Goal: Communication & Community: Share content

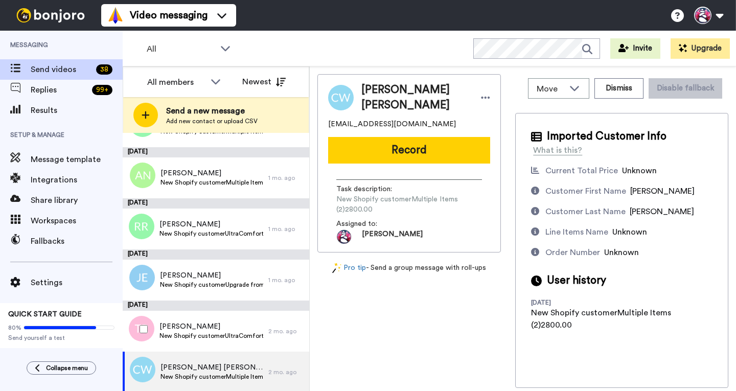
scroll to position [1510, 0]
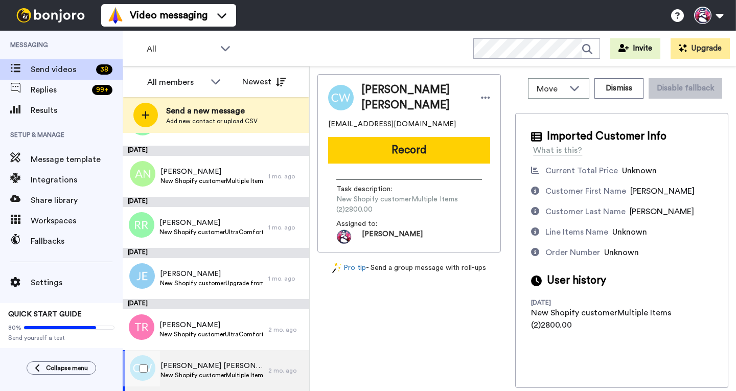
click at [210, 186] on span "Cheng Hui Wang" at bounding box center [211, 366] width 103 height 10
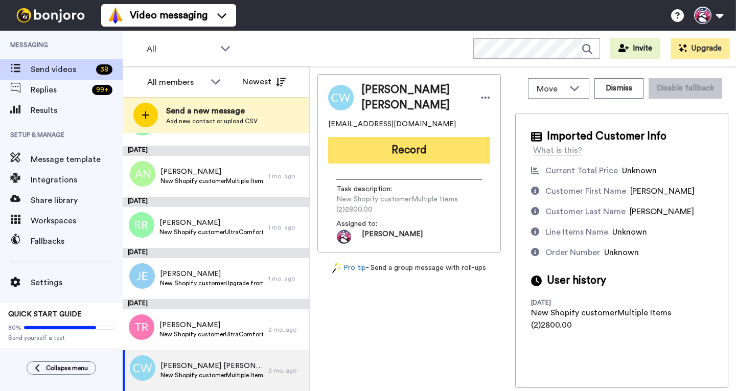
click at [309, 147] on button "Record" at bounding box center [409, 150] width 162 height 27
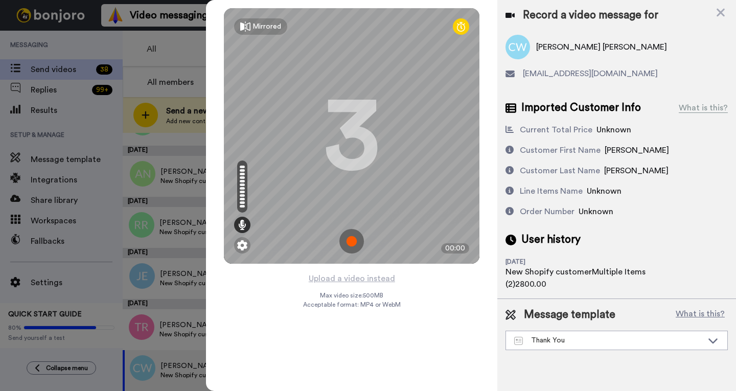
click at [309, 186] on img at bounding box center [351, 241] width 25 height 25
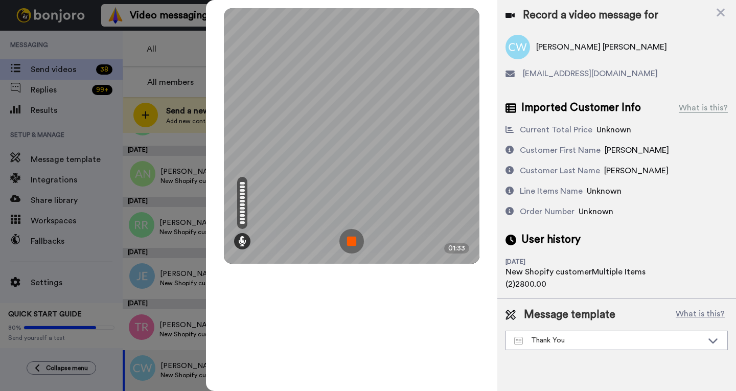
click at [309, 186] on img at bounding box center [351, 241] width 25 height 25
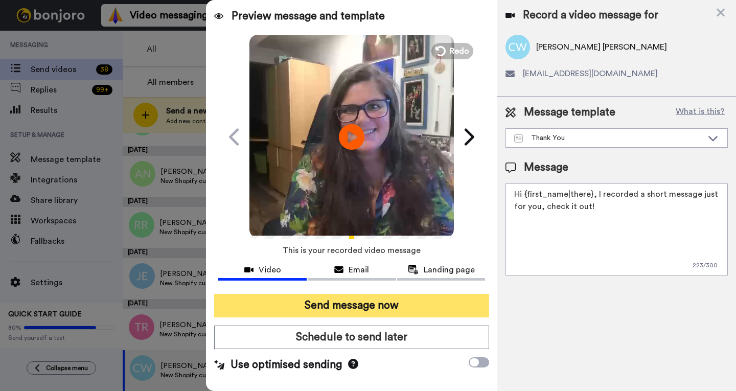
click at [309, 186] on button "Send message now" at bounding box center [351, 306] width 275 height 24
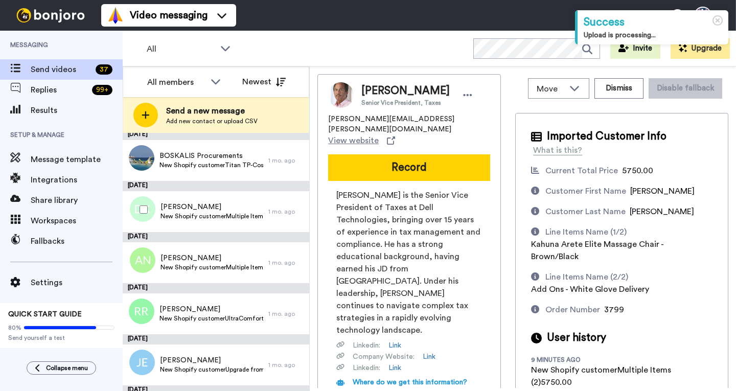
scroll to position [1561, 0]
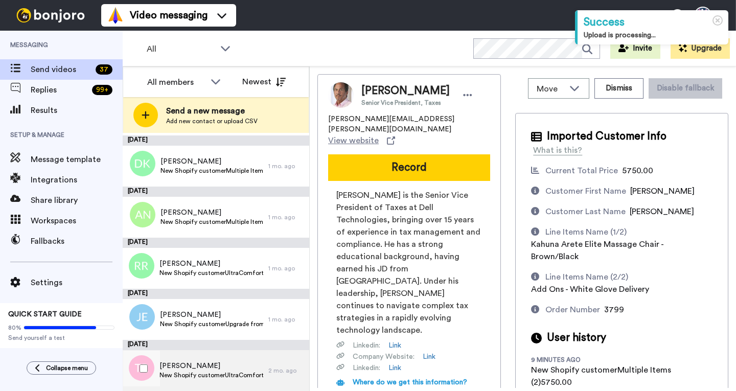
click at [199, 367] on span "[PERSON_NAME]" at bounding box center [211, 366] width 104 height 10
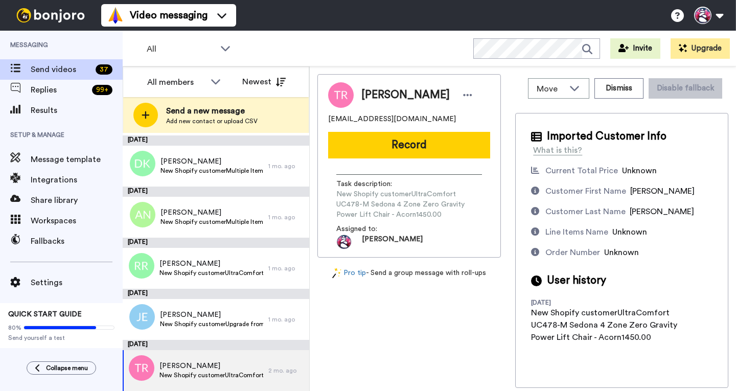
click at [387, 142] on button "Record" at bounding box center [409, 145] width 162 height 27
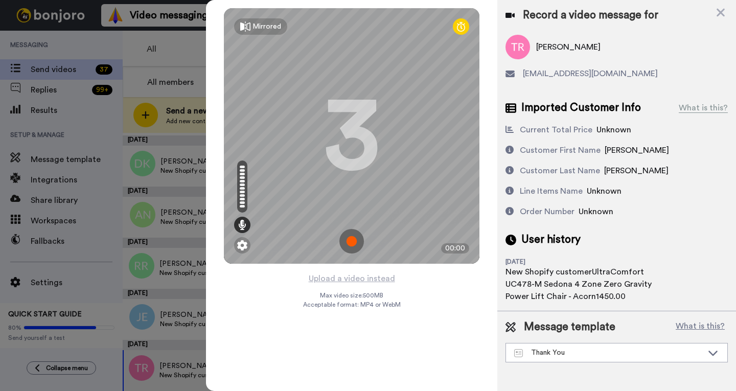
click at [349, 240] on img at bounding box center [351, 241] width 25 height 25
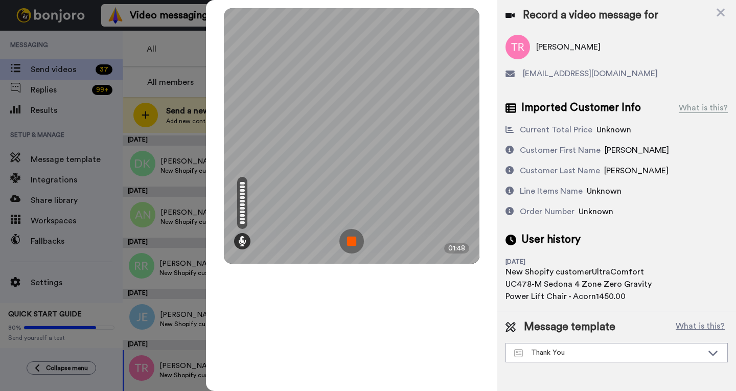
click at [355, 236] on img at bounding box center [351, 241] width 25 height 25
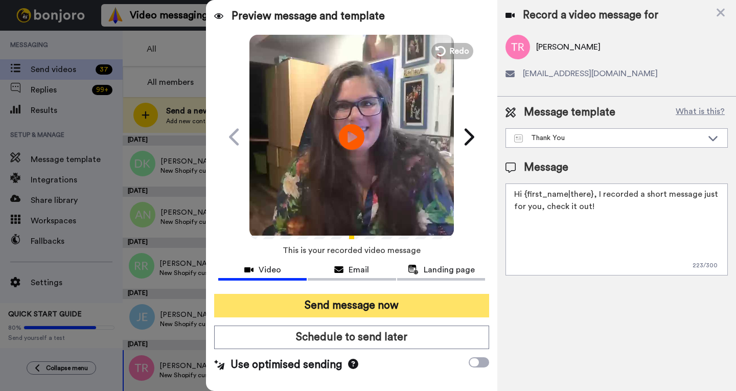
click at [334, 303] on button "Send message now" at bounding box center [351, 306] width 275 height 24
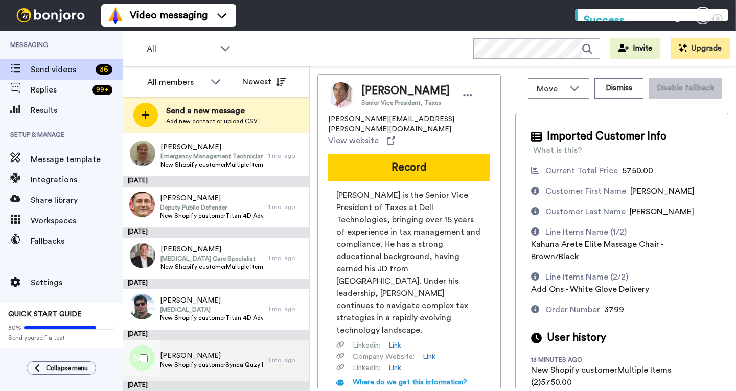
scroll to position [1510, 0]
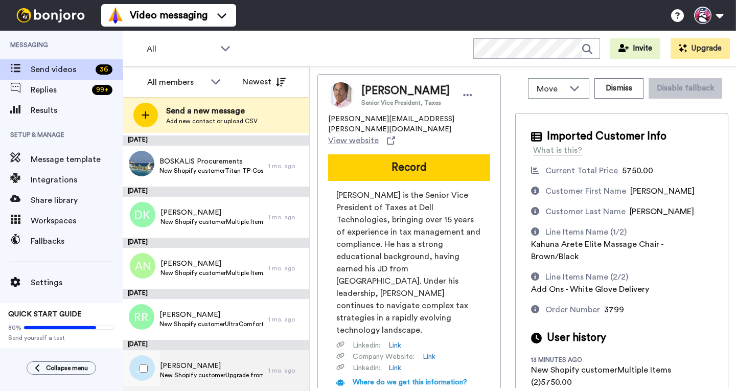
click at [206, 376] on span "New Shopify customerUpgrade from UC568 Athena SME to MLA180.00" at bounding box center [211, 375] width 103 height 8
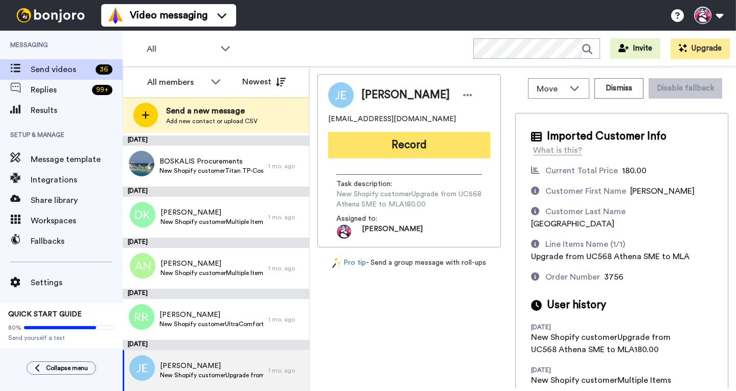
click at [385, 151] on button "Record" at bounding box center [409, 145] width 162 height 27
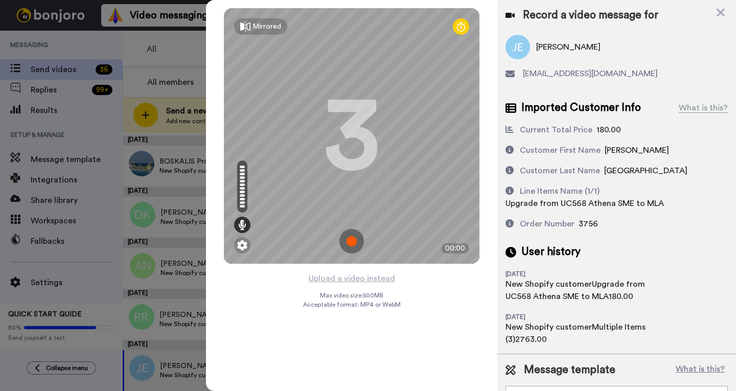
click at [349, 241] on img at bounding box center [351, 241] width 25 height 25
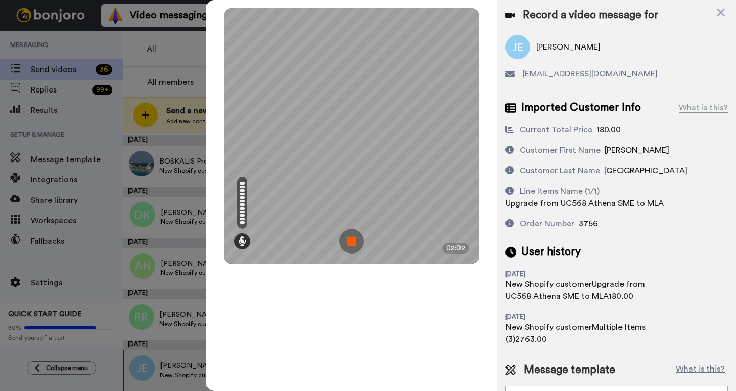
click at [349, 241] on img at bounding box center [351, 241] width 25 height 25
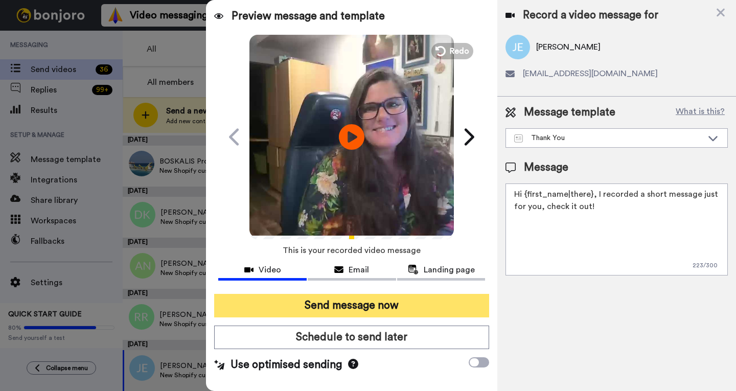
click at [360, 310] on button "Send message now" at bounding box center [351, 306] width 275 height 24
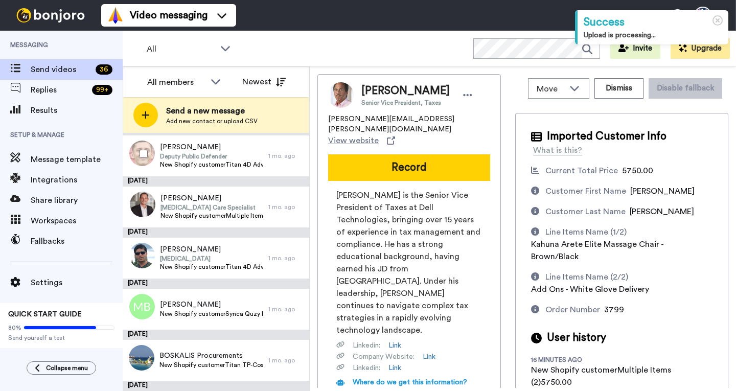
scroll to position [1459, 0]
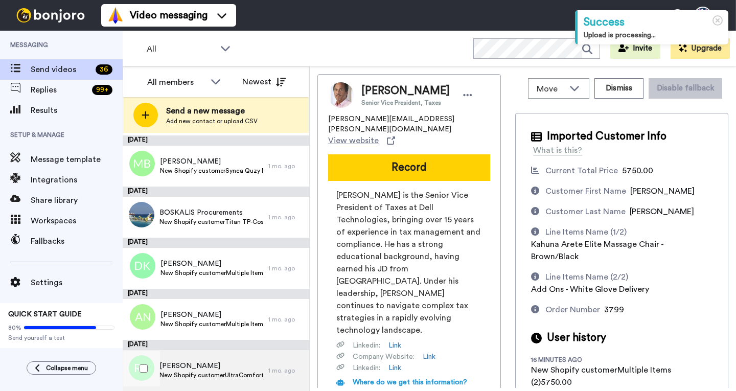
click at [225, 366] on span "[PERSON_NAME]" at bounding box center [211, 366] width 104 height 10
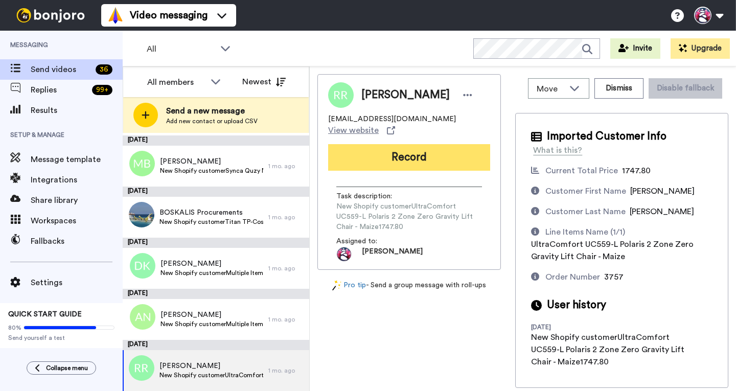
click at [406, 147] on button "Record" at bounding box center [409, 157] width 162 height 27
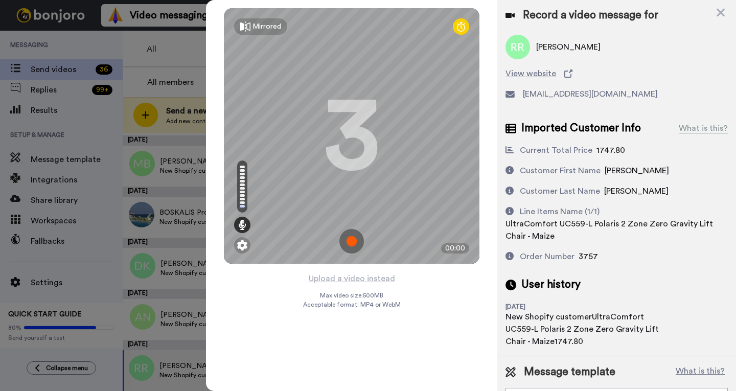
click at [349, 247] on img at bounding box center [351, 241] width 25 height 25
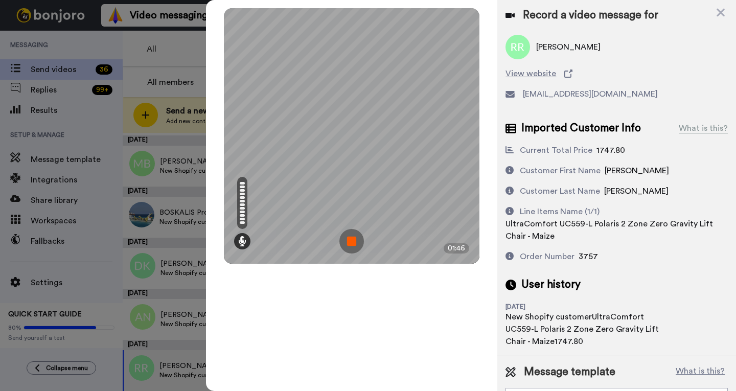
click at [349, 247] on img at bounding box center [351, 241] width 25 height 25
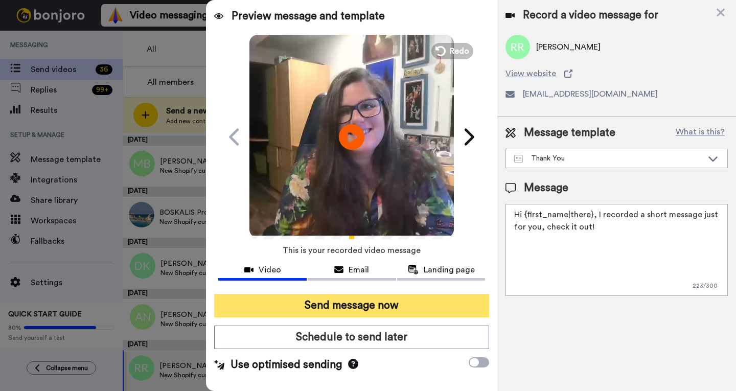
click at [358, 305] on button "Send message now" at bounding box center [351, 306] width 275 height 24
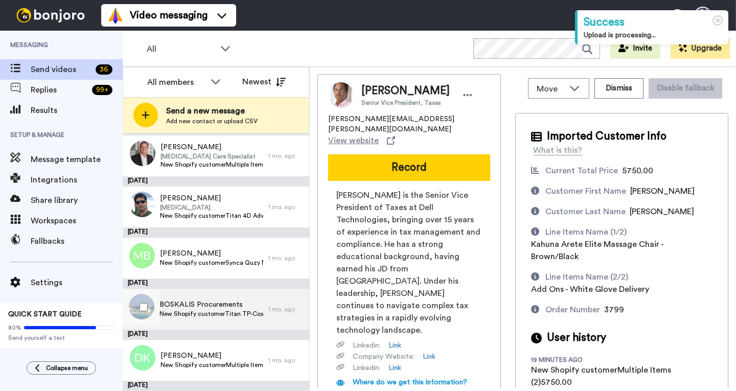
scroll to position [1408, 0]
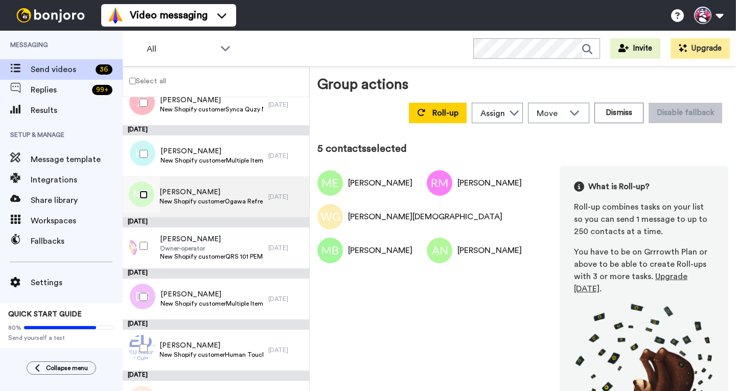
scroll to position [452, 0]
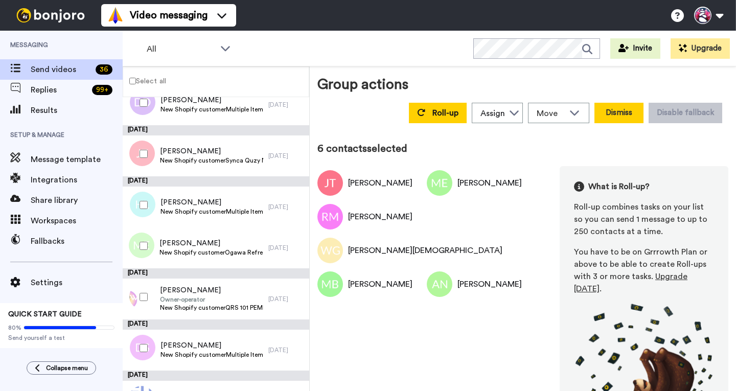
click at [615, 113] on button "Dismiss" at bounding box center [618, 113] width 49 height 20
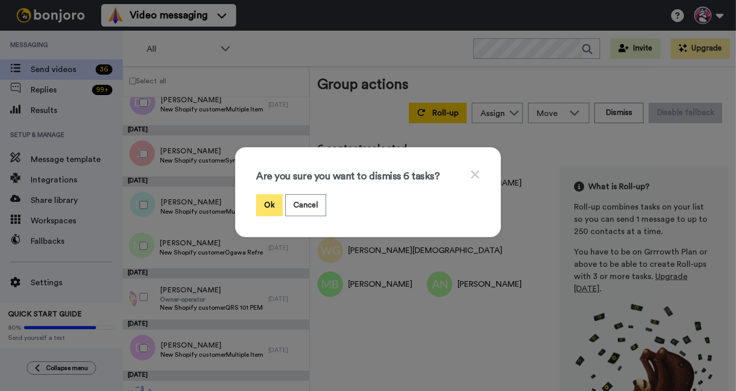
click at [267, 200] on button "Ok" at bounding box center [269, 205] width 27 height 22
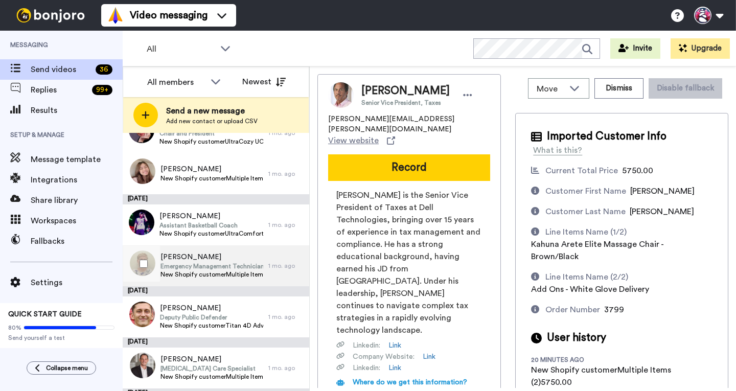
scroll to position [1121, 0]
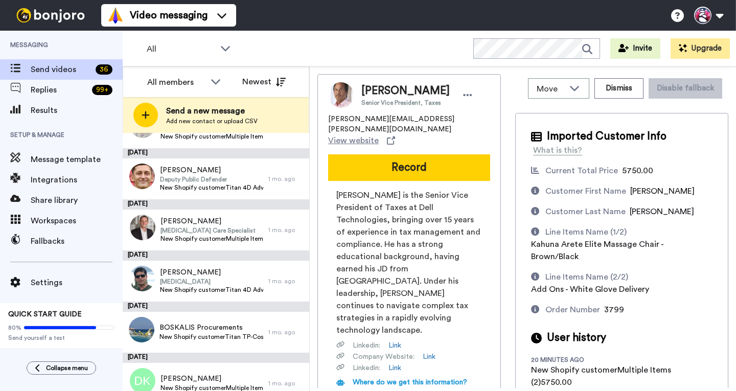
scroll to position [1121, 0]
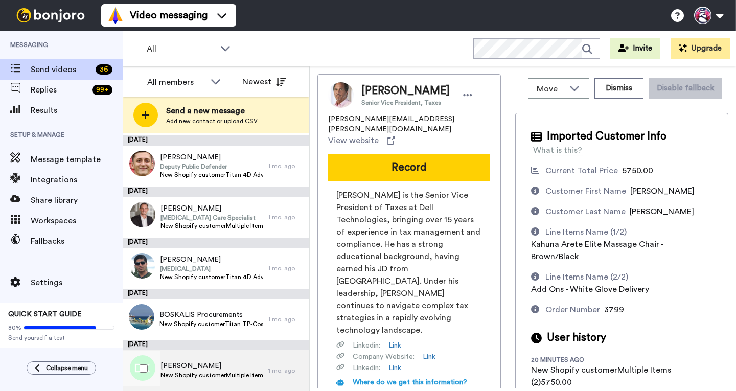
click at [188, 366] on span "Daniel Kusk" at bounding box center [211, 366] width 103 height 10
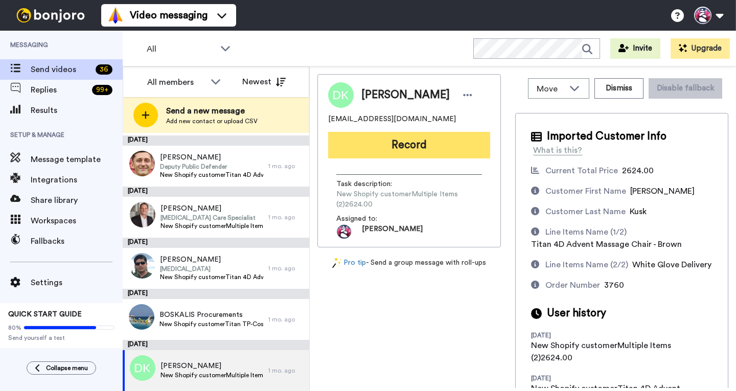
click at [397, 138] on button "Record" at bounding box center [409, 145] width 162 height 27
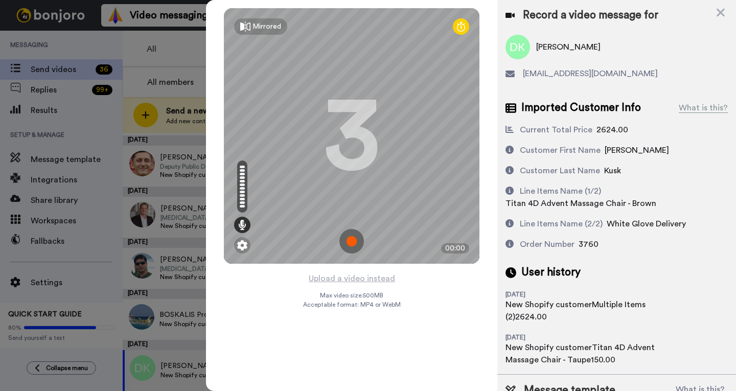
click at [349, 237] on img at bounding box center [351, 241] width 25 height 25
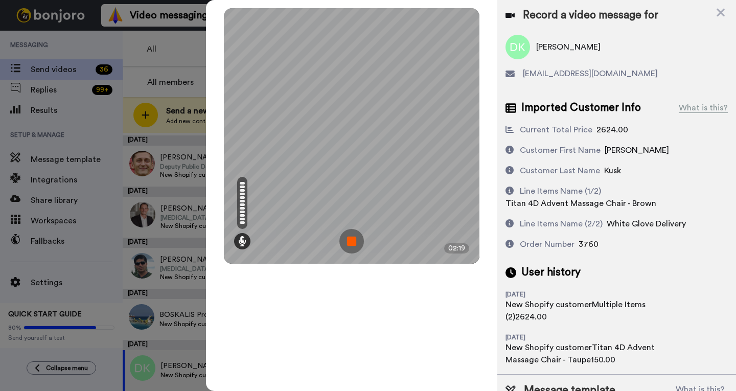
click at [358, 243] on img at bounding box center [351, 241] width 25 height 25
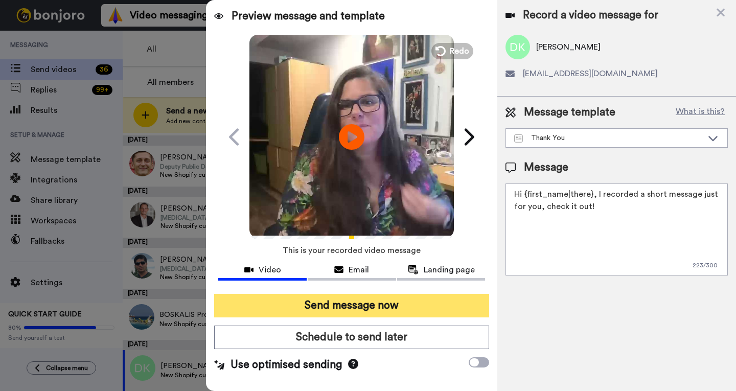
click at [342, 301] on button "Send message now" at bounding box center [351, 306] width 275 height 24
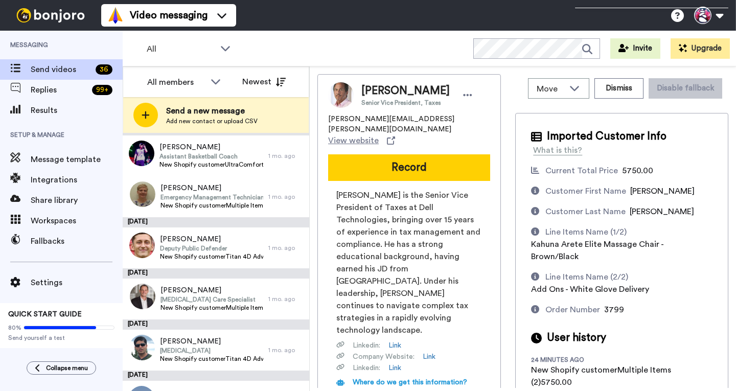
scroll to position [1070, 0]
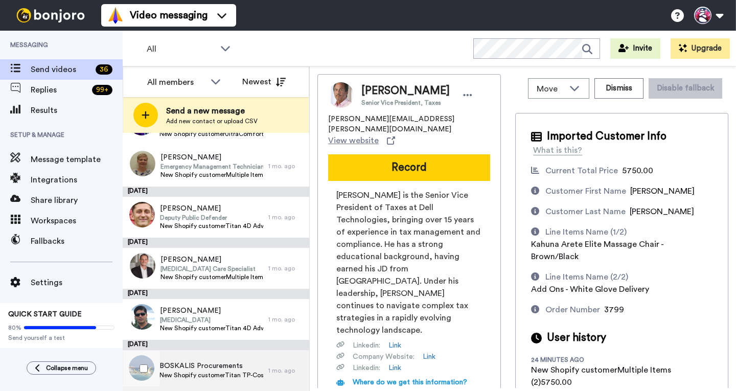
click at [200, 365] on span "BOSKALIS Procurements" at bounding box center [211, 366] width 104 height 10
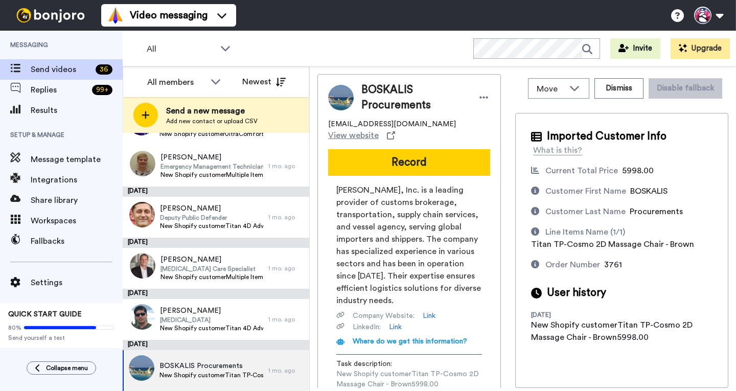
drag, startPoint x: 396, startPoint y: 154, endPoint x: 382, endPoint y: 153, distance: 14.3
click at [396, 154] on button "Record" at bounding box center [409, 162] width 162 height 27
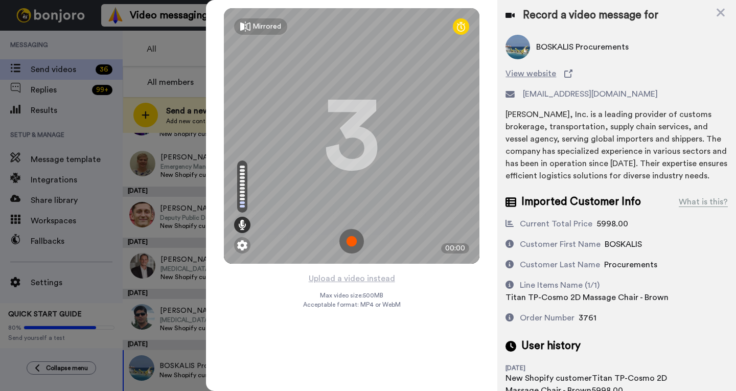
click at [347, 240] on img at bounding box center [351, 241] width 25 height 25
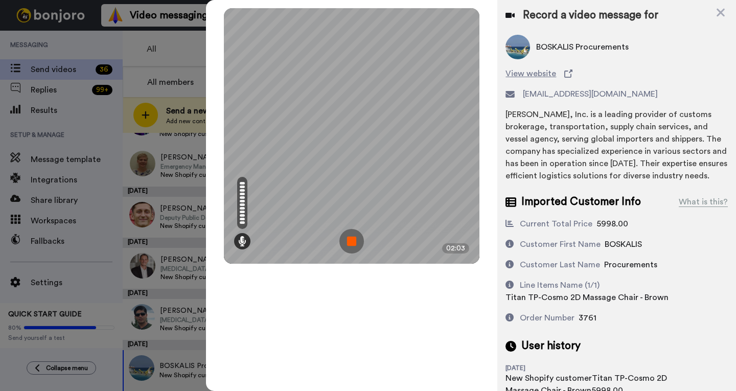
click at [354, 244] on img at bounding box center [351, 241] width 25 height 25
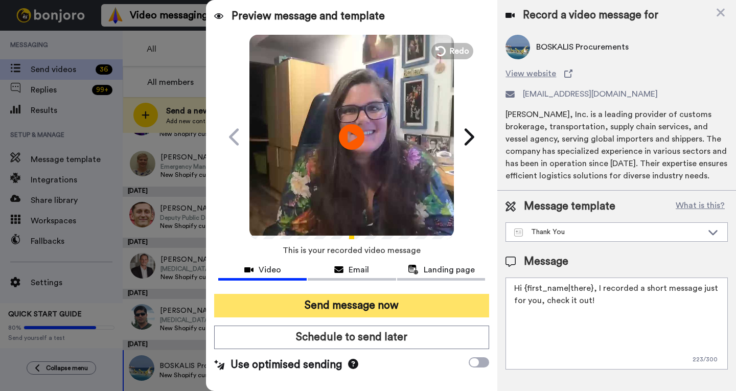
click at [387, 303] on button "Send message now" at bounding box center [351, 306] width 275 height 24
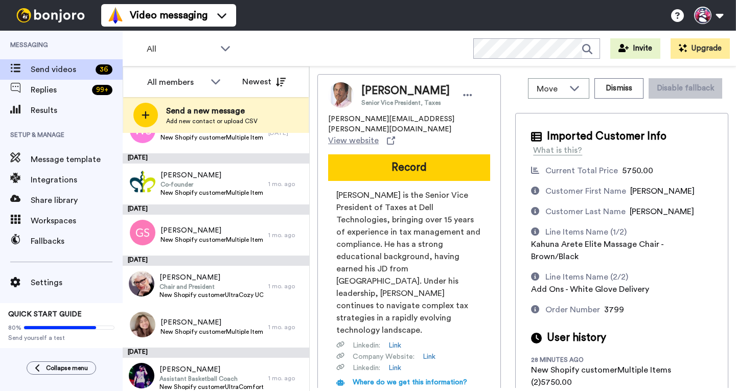
scroll to position [1019, 0]
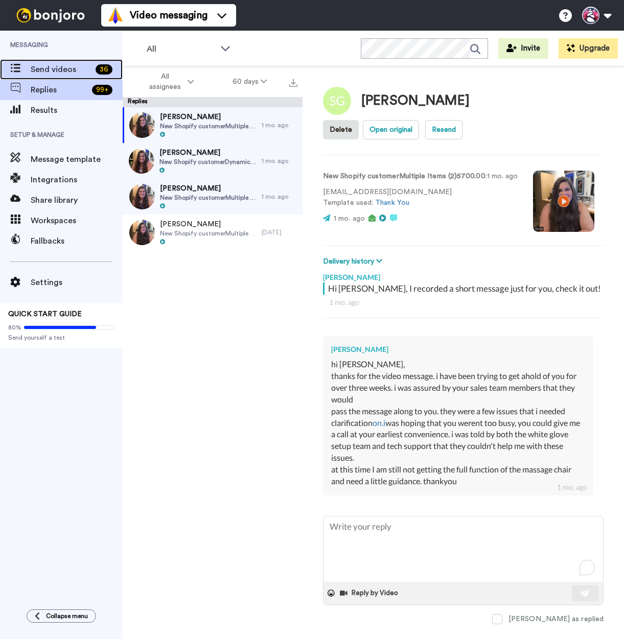
drag, startPoint x: 0, startPoint y: 0, endPoint x: 58, endPoint y: 62, distance: 85.0
click at [58, 62] on div "Send videos 36" at bounding box center [61, 69] width 123 height 20
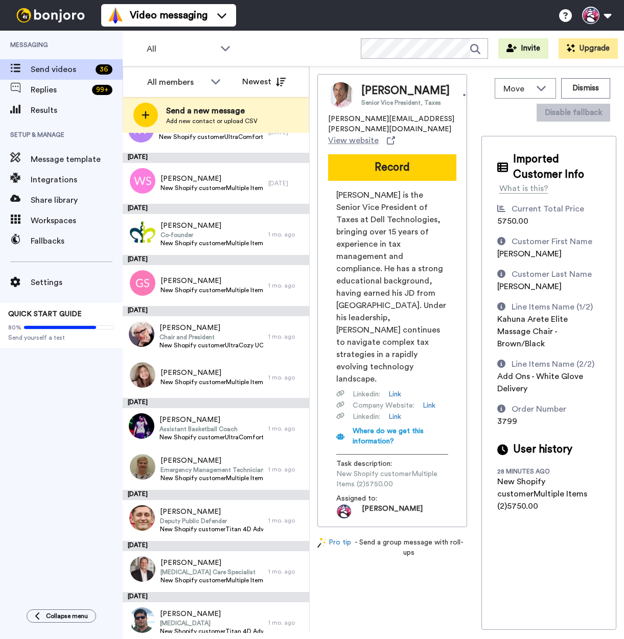
scroll to position [777, 0]
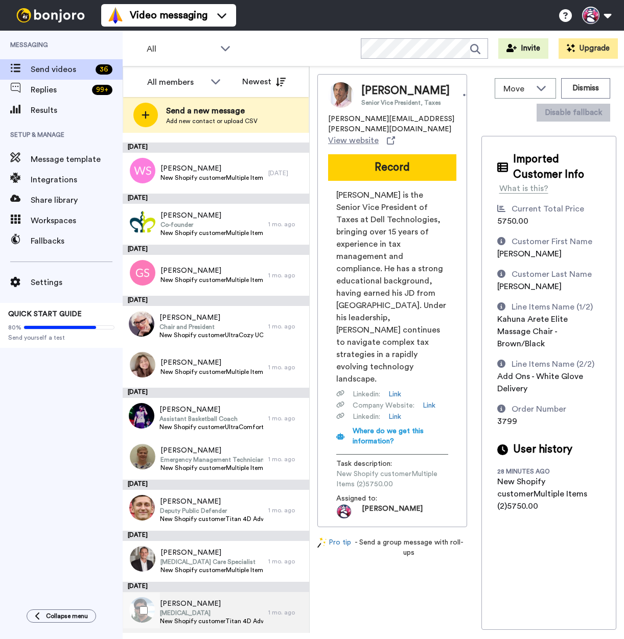
click at [226, 597] on div "Prakash Karn Psychiatrist New Shopify customerTitan 4D Advent Massage Chair - T…" at bounding box center [196, 612] width 146 height 41
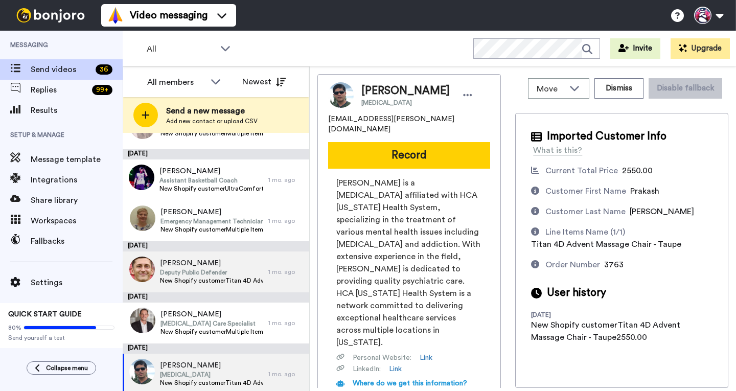
scroll to position [1019, 0]
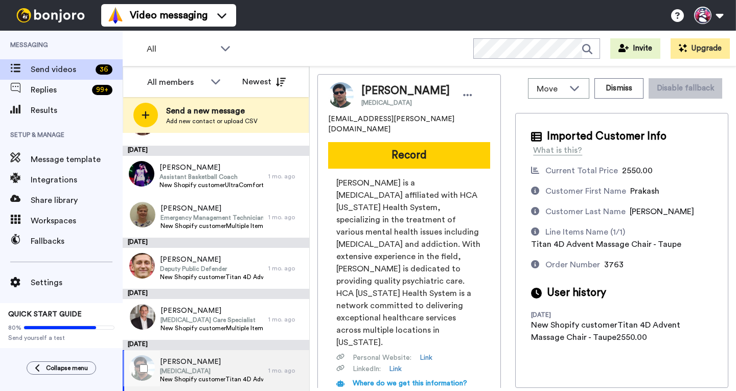
click at [209, 364] on span "[PERSON_NAME]" at bounding box center [211, 362] width 103 height 10
click at [100, 68] on div "36" at bounding box center [104, 69] width 17 height 10
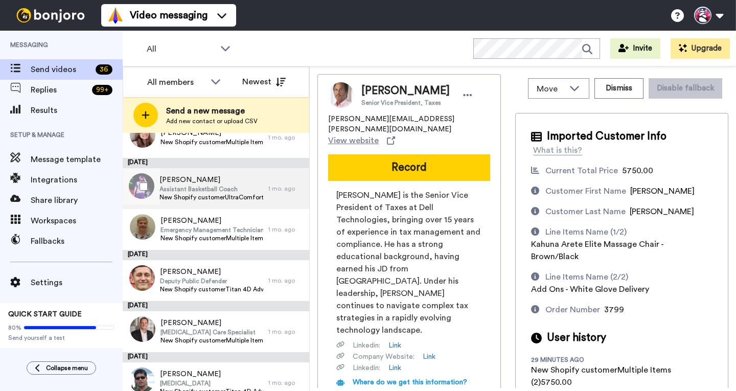
scroll to position [1019, 0]
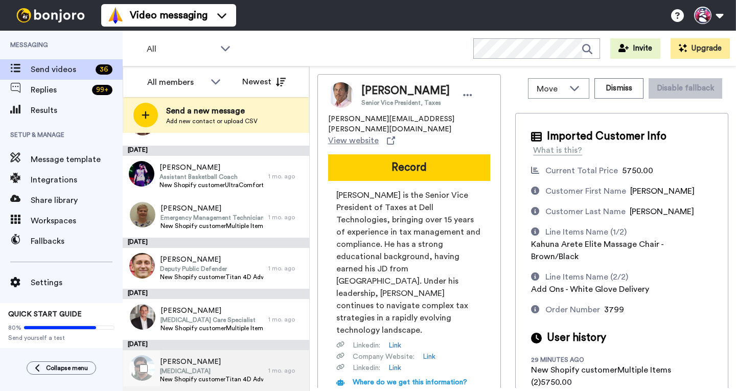
click at [209, 361] on span "[PERSON_NAME]" at bounding box center [211, 362] width 103 height 10
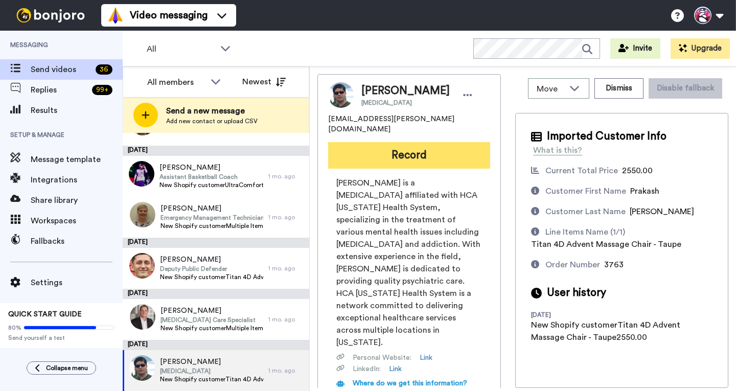
click at [383, 151] on button "Record" at bounding box center [409, 155] width 162 height 27
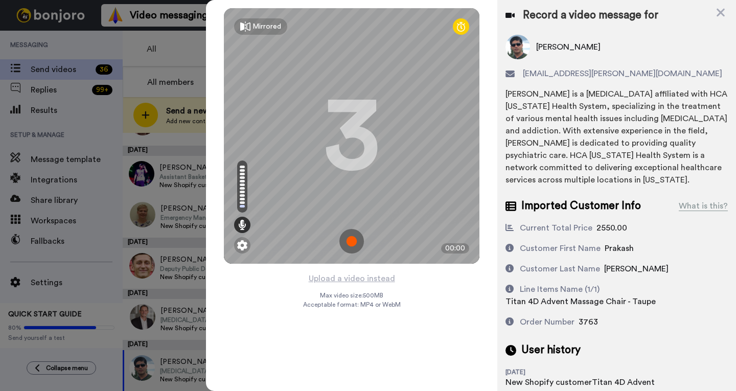
click at [354, 246] on img at bounding box center [351, 241] width 25 height 25
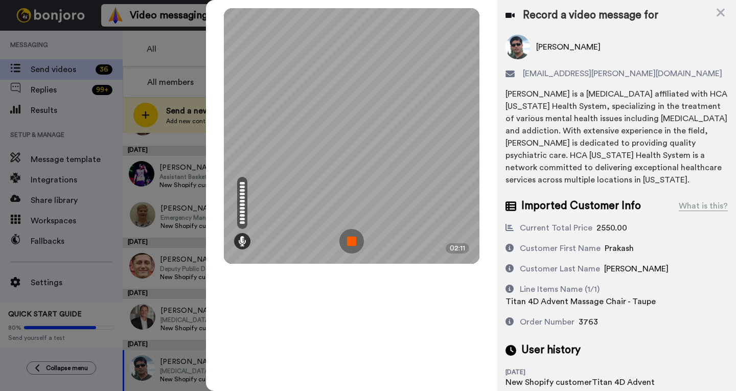
click at [352, 232] on img at bounding box center [351, 241] width 25 height 25
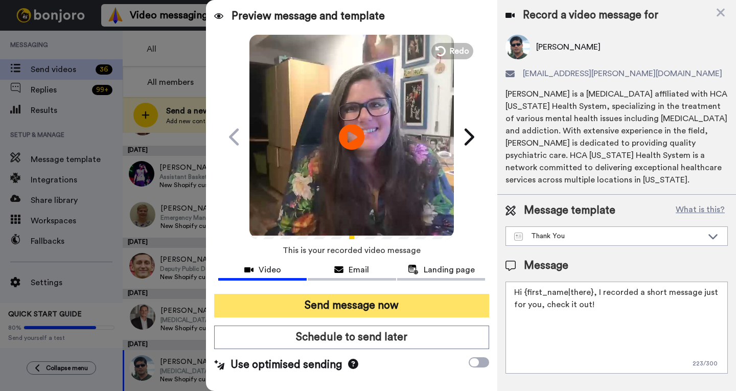
click at [330, 304] on button "Send message now" at bounding box center [351, 306] width 275 height 24
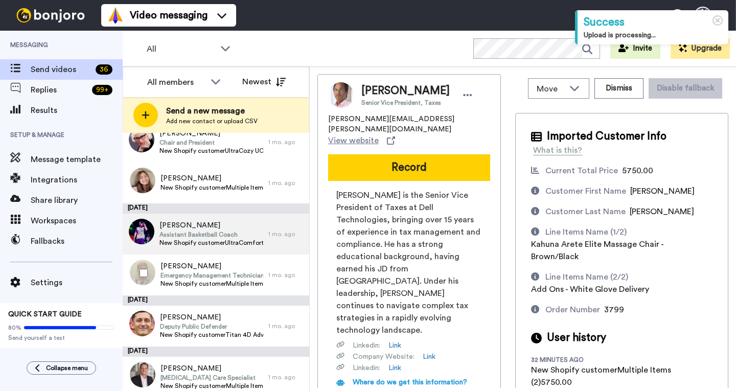
scroll to position [968, 0]
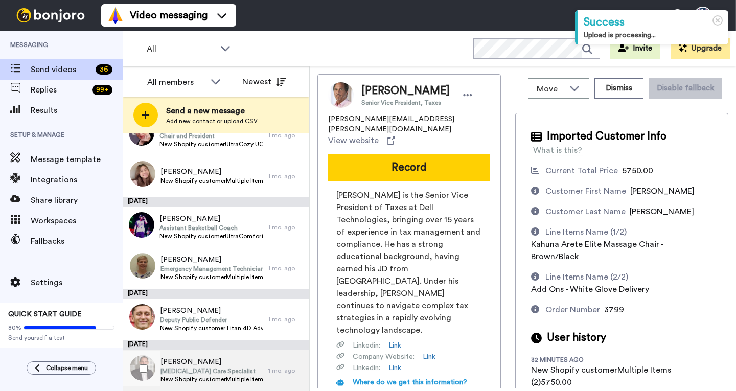
click at [191, 371] on span "HIV Care Specialist" at bounding box center [211, 371] width 103 height 8
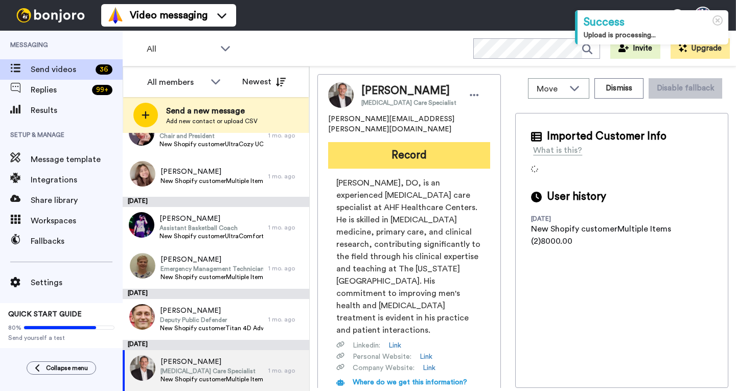
click at [388, 146] on button "Record" at bounding box center [409, 155] width 162 height 27
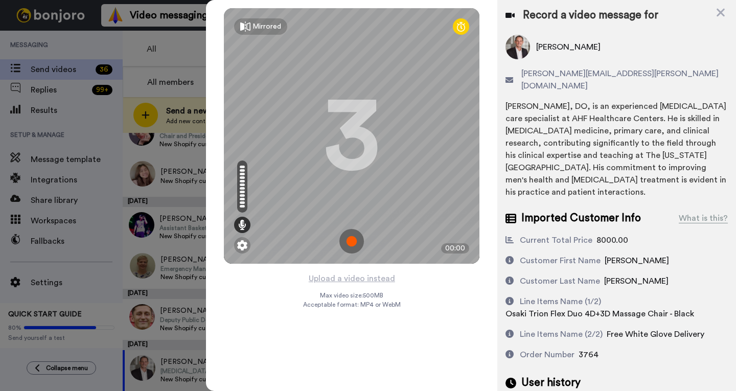
click at [355, 239] on img at bounding box center [351, 241] width 25 height 25
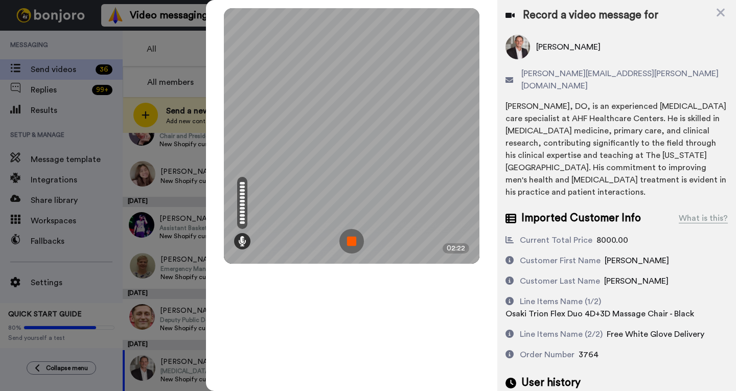
click at [344, 238] on img at bounding box center [351, 241] width 25 height 25
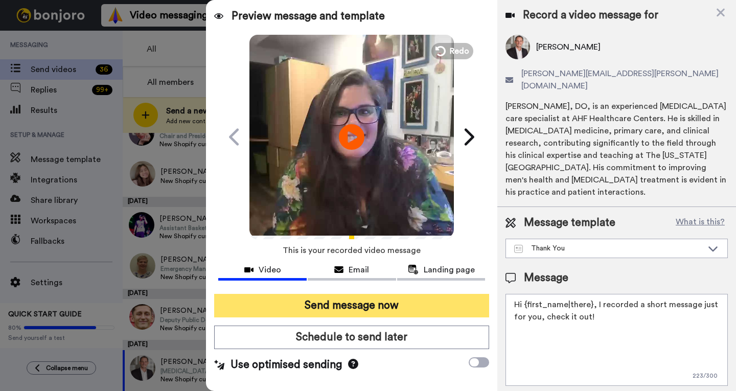
click at [346, 302] on button "Send message now" at bounding box center [351, 306] width 275 height 24
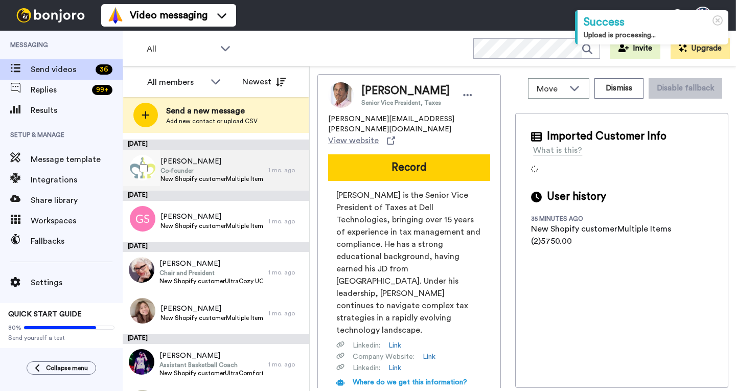
scroll to position [917, 0]
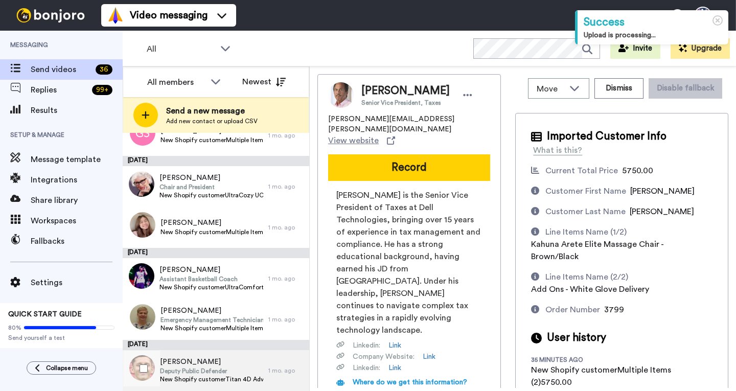
click at [203, 361] on span "[PERSON_NAME]" at bounding box center [211, 362] width 103 height 10
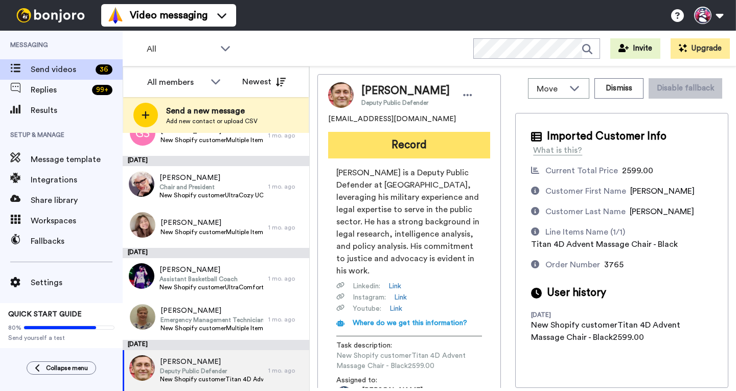
click at [395, 145] on button "Record" at bounding box center [409, 145] width 162 height 27
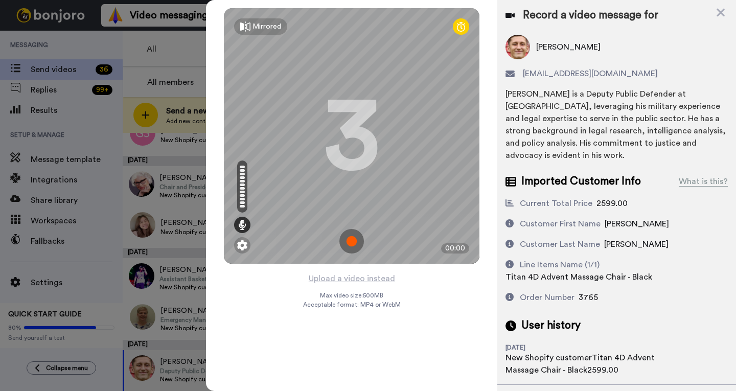
click at [355, 243] on img at bounding box center [351, 241] width 25 height 25
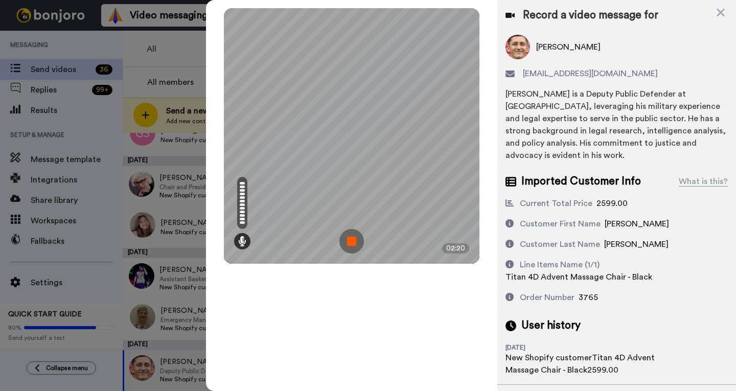
click at [356, 237] on img at bounding box center [351, 241] width 25 height 25
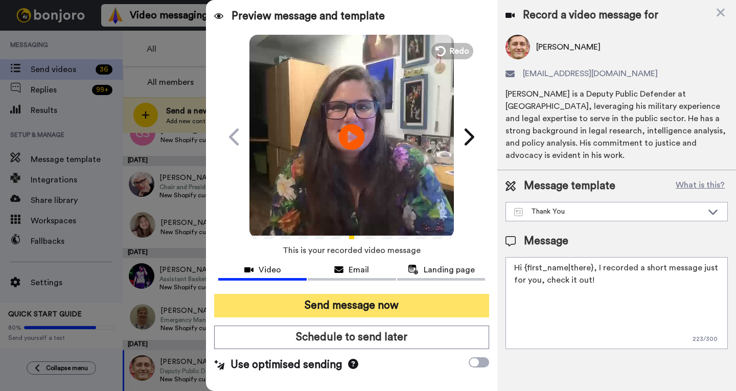
click at [322, 303] on button "Send message now" at bounding box center [351, 306] width 275 height 24
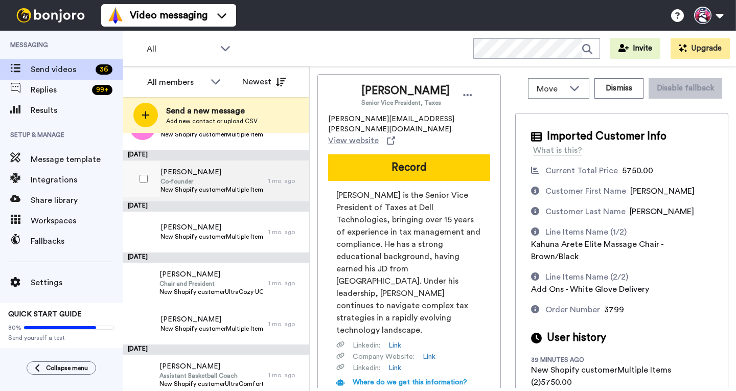
scroll to position [866, 0]
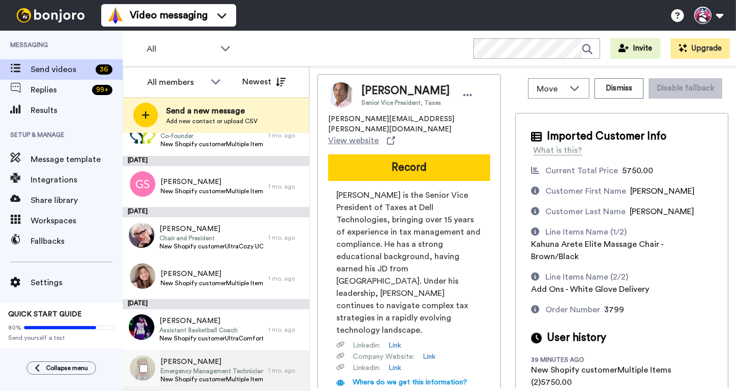
click at [225, 369] on span "Emergency Management Technician" at bounding box center [211, 371] width 103 height 8
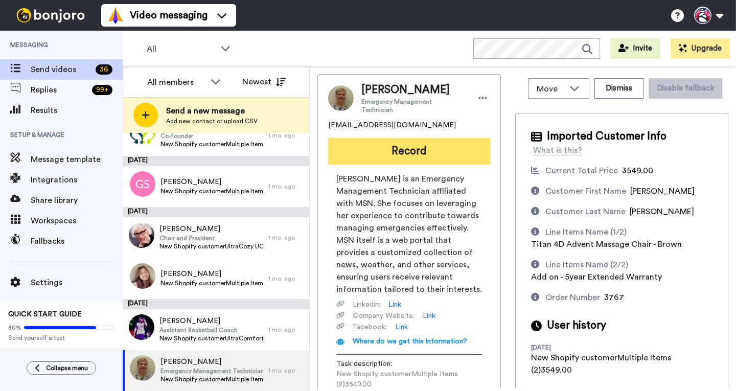
click at [399, 155] on button "Record" at bounding box center [409, 151] width 162 height 27
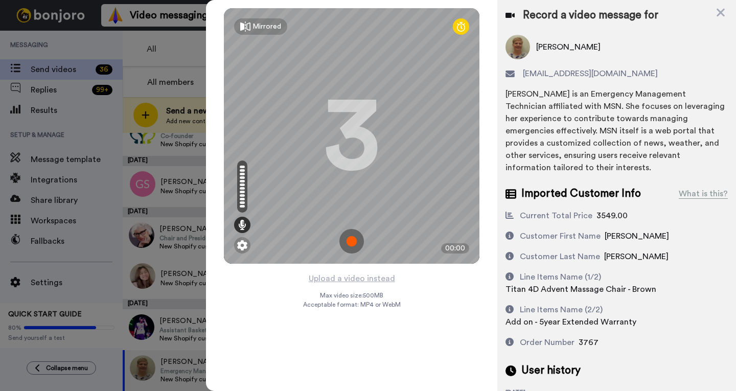
click at [354, 241] on img at bounding box center [351, 241] width 25 height 25
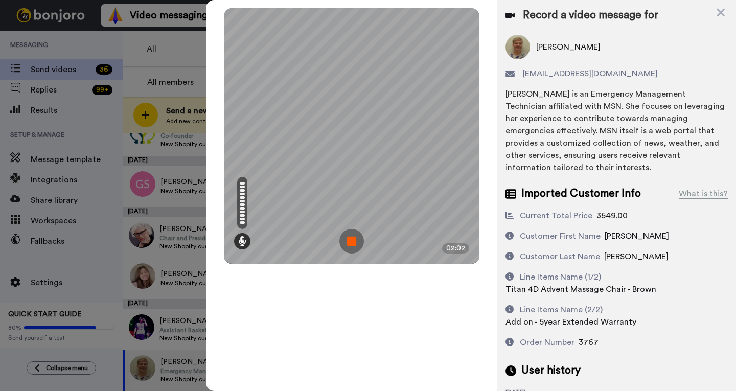
click at [350, 240] on img at bounding box center [351, 241] width 25 height 25
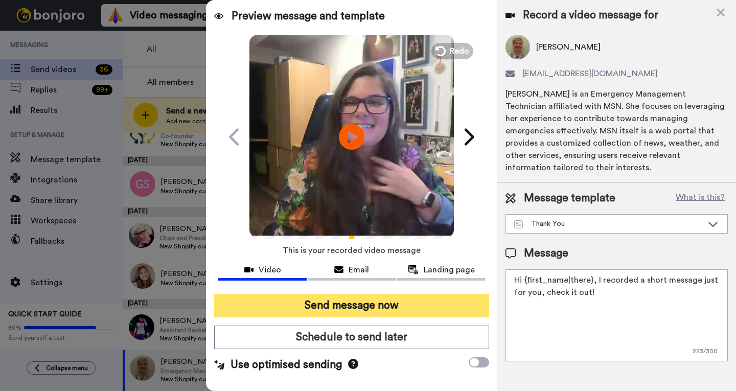
click at [365, 300] on button "Send message now" at bounding box center [351, 306] width 275 height 24
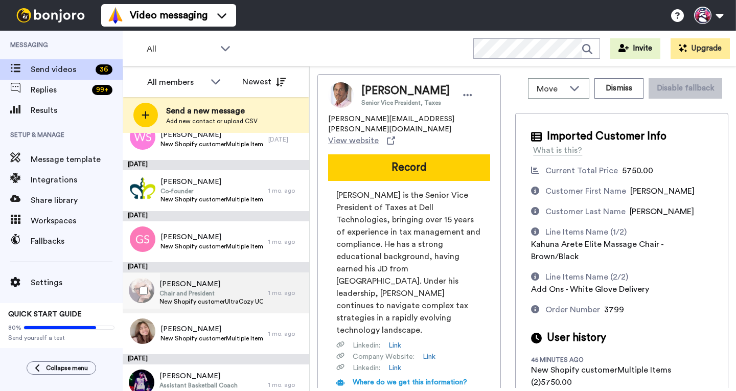
scroll to position [825, 0]
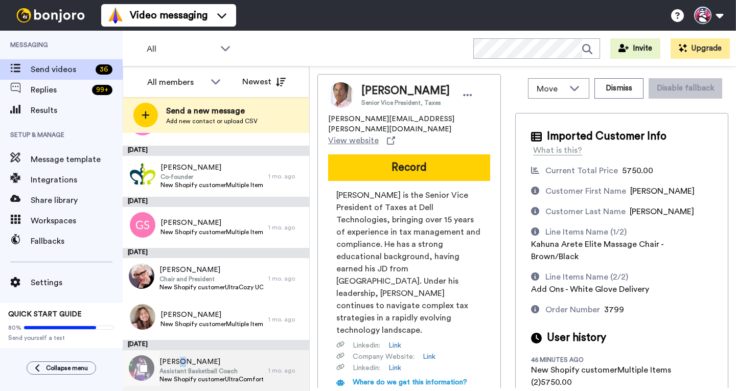
click at [178, 363] on span "Jay Young" at bounding box center [211, 362] width 104 height 10
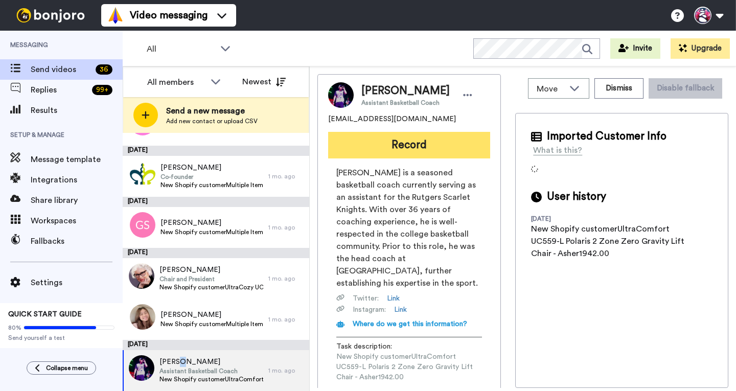
click at [400, 144] on button "Record" at bounding box center [409, 145] width 162 height 27
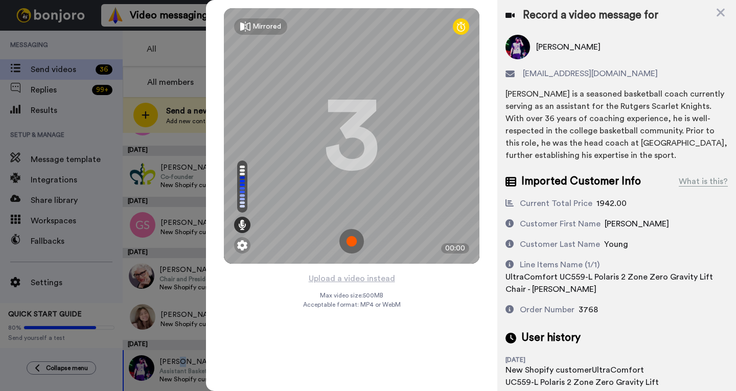
click at [353, 241] on img at bounding box center [351, 241] width 25 height 25
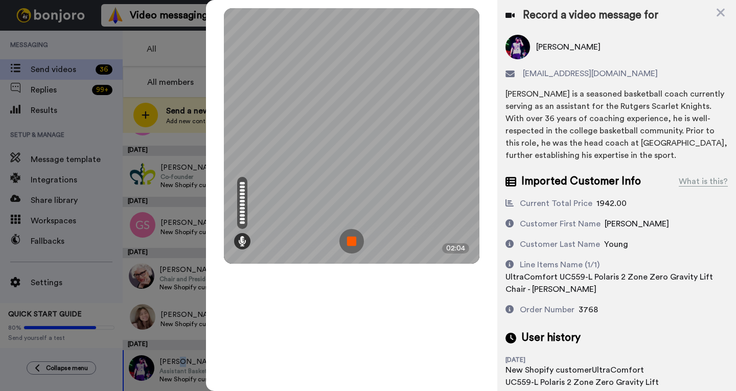
click at [352, 241] on img at bounding box center [351, 241] width 25 height 25
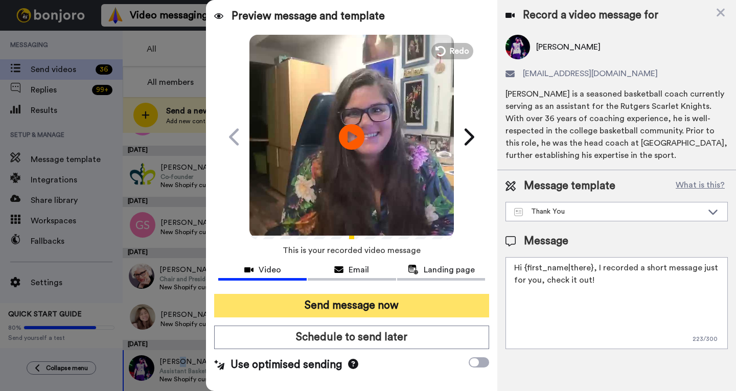
click at [288, 305] on button "Send message now" at bounding box center [351, 306] width 275 height 24
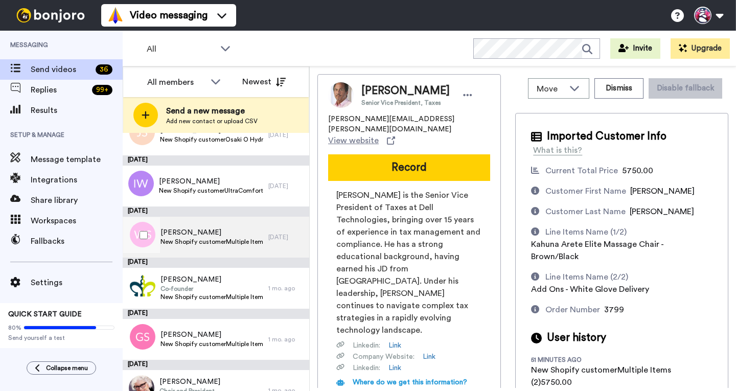
scroll to position [774, 0]
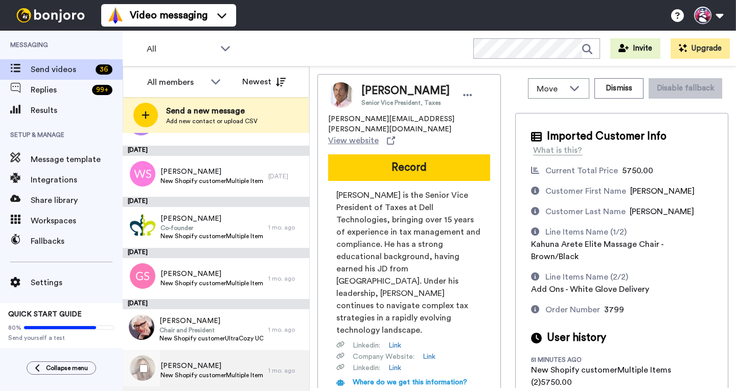
click at [209, 360] on div "[PERSON_NAME] New Shopify customerMultiple Items (4)2950.00" at bounding box center [196, 370] width 146 height 41
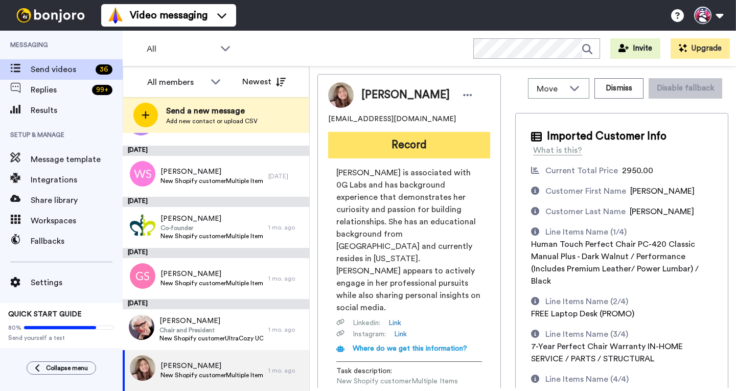
click at [388, 147] on button "Record" at bounding box center [409, 145] width 162 height 27
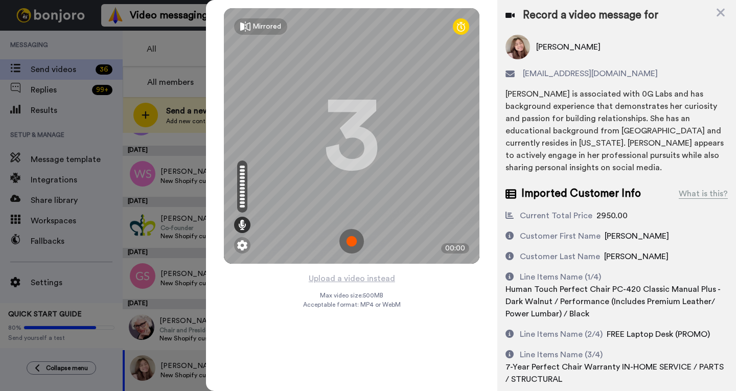
click at [355, 241] on img at bounding box center [351, 241] width 25 height 25
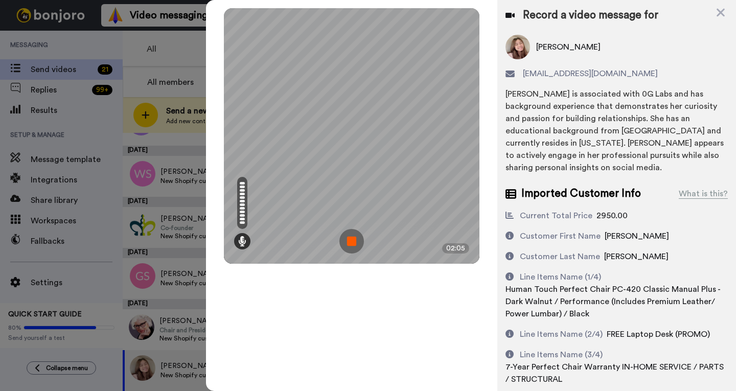
click at [349, 239] on img at bounding box center [351, 241] width 25 height 25
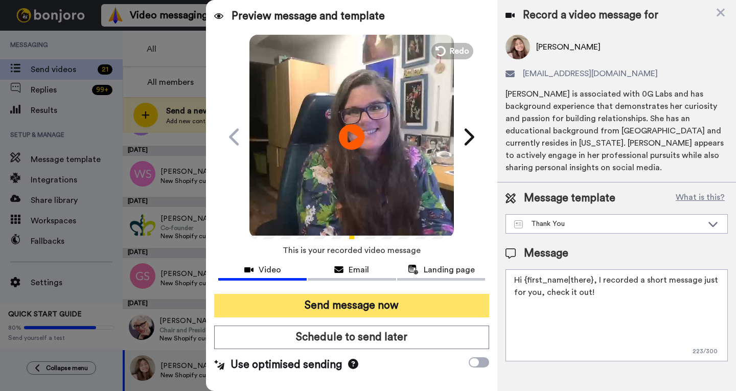
click at [360, 303] on button "Send message now" at bounding box center [351, 306] width 275 height 24
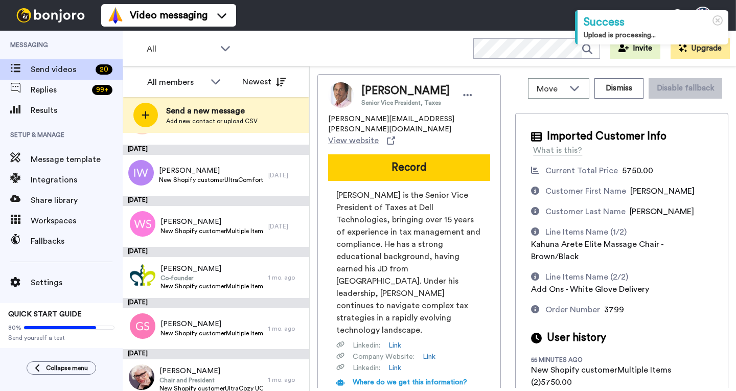
scroll to position [733, 0]
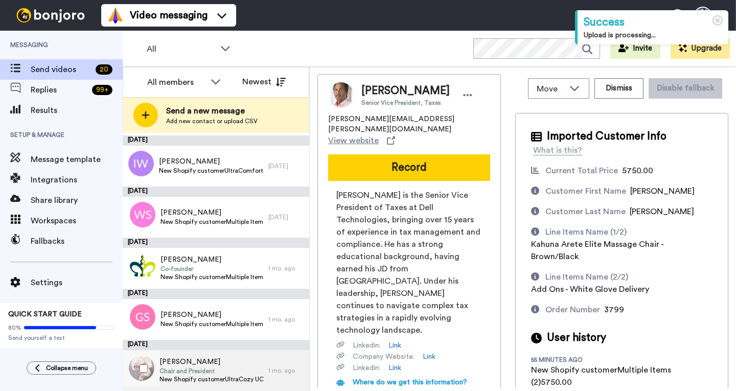
click at [199, 366] on span "[PERSON_NAME]" at bounding box center [211, 362] width 104 height 10
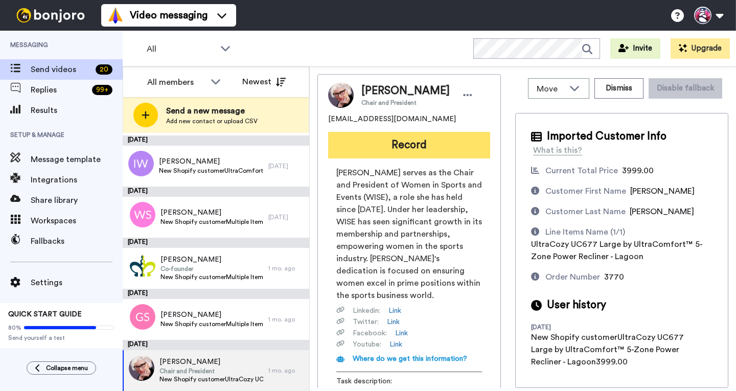
click at [377, 149] on button "Record" at bounding box center [409, 145] width 162 height 27
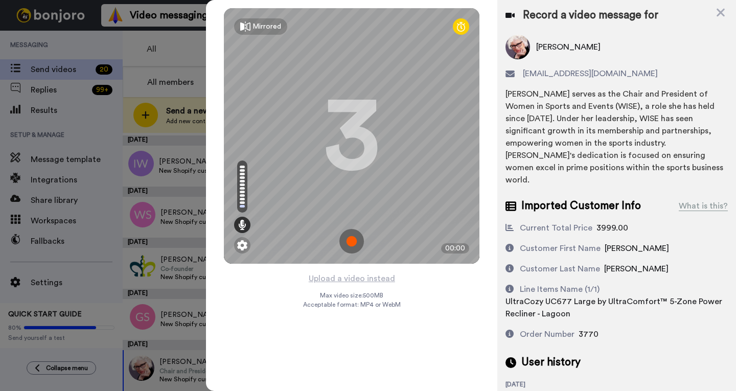
click at [351, 240] on img at bounding box center [351, 241] width 25 height 25
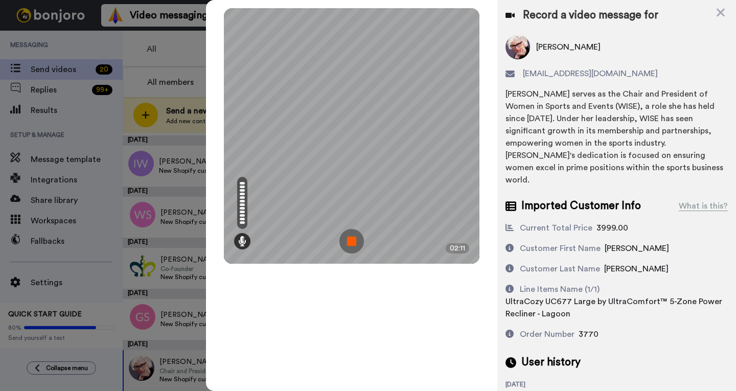
click at [346, 241] on img at bounding box center [351, 241] width 25 height 25
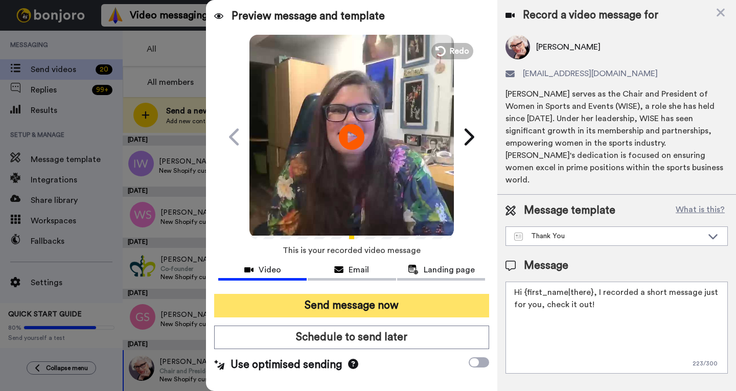
click at [316, 301] on button "Send message now" at bounding box center [351, 306] width 275 height 24
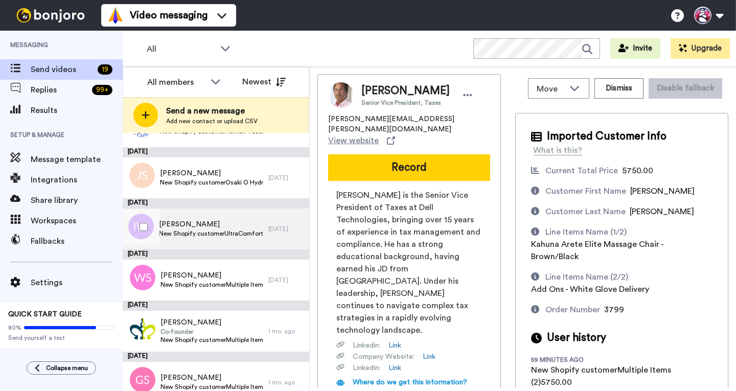
scroll to position [682, 0]
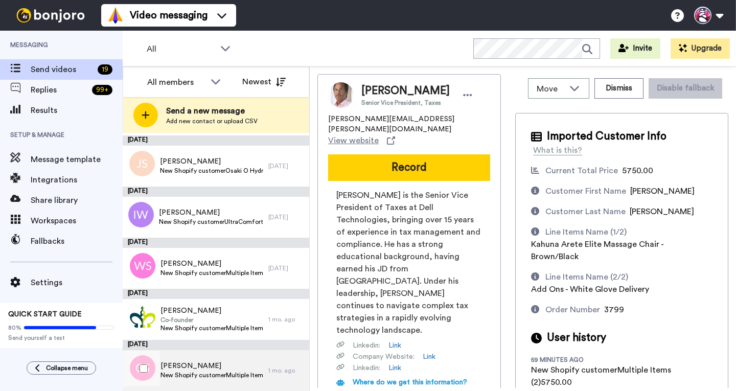
click at [188, 369] on span "Gary Seidman" at bounding box center [211, 366] width 103 height 10
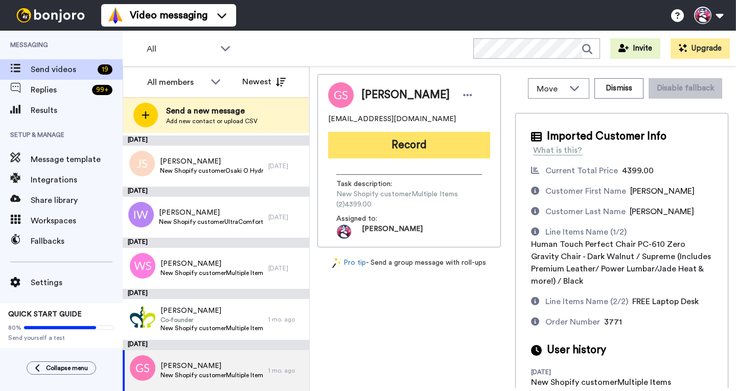
click at [390, 149] on button "Record" at bounding box center [409, 145] width 162 height 27
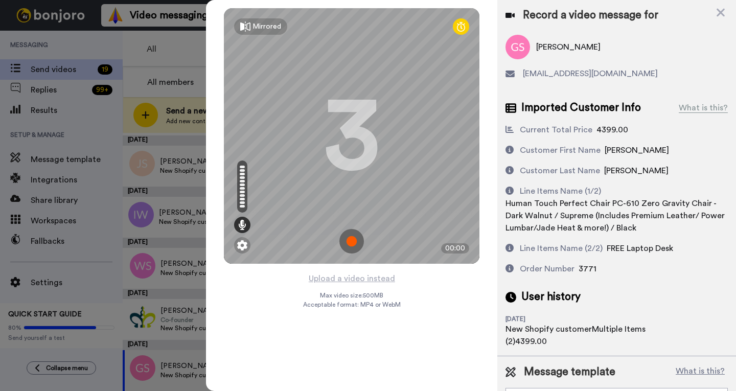
click at [355, 240] on img at bounding box center [351, 241] width 25 height 25
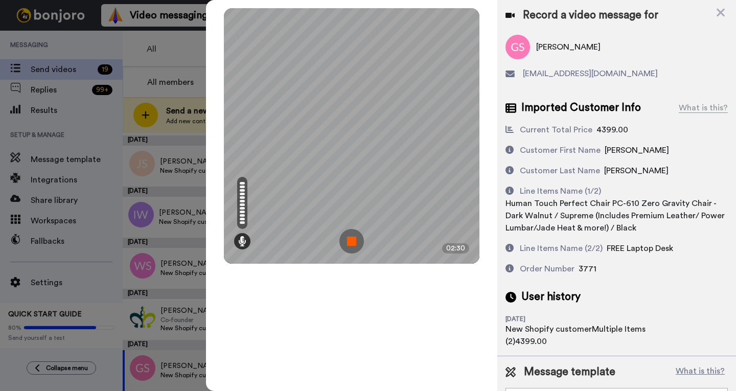
click at [353, 239] on img at bounding box center [351, 241] width 25 height 25
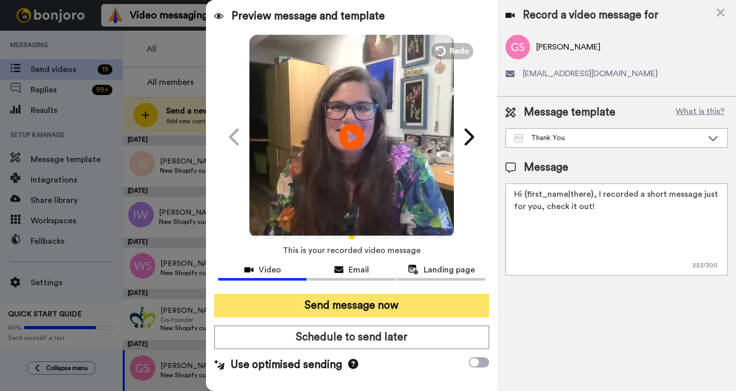
click at [299, 304] on button "Send message now" at bounding box center [351, 306] width 275 height 24
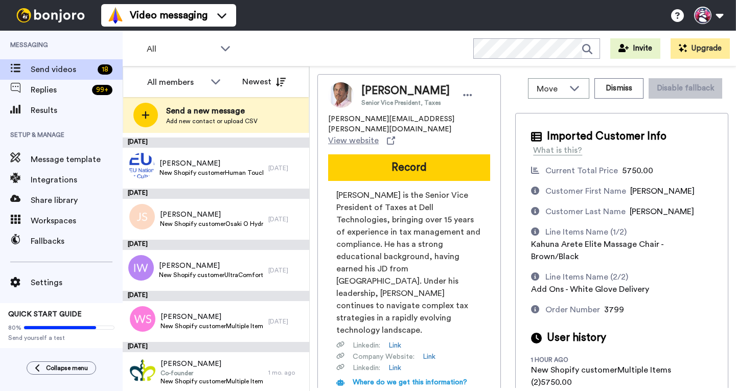
scroll to position [631, 0]
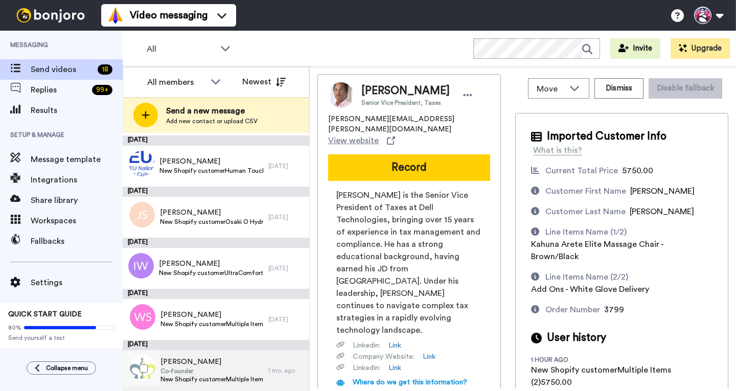
click at [201, 368] on span "Co-founder" at bounding box center [211, 371] width 103 height 8
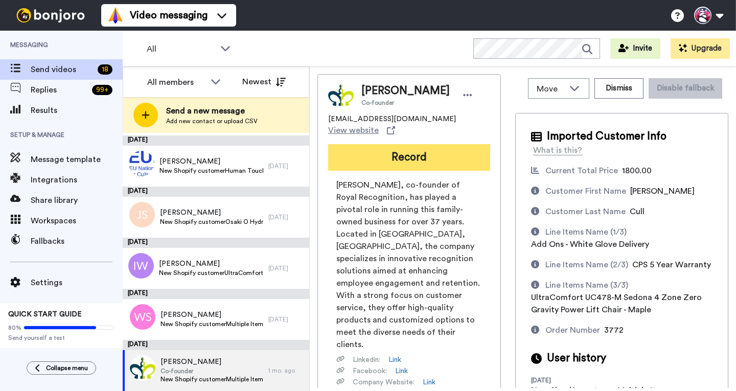
click at [415, 152] on button "Record" at bounding box center [409, 157] width 162 height 27
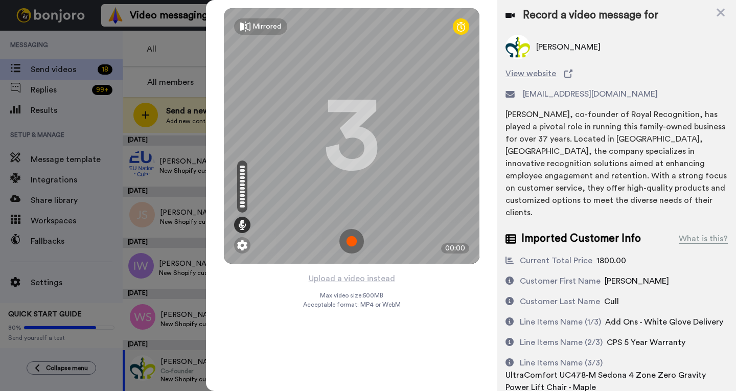
click at [355, 242] on img at bounding box center [351, 241] width 25 height 25
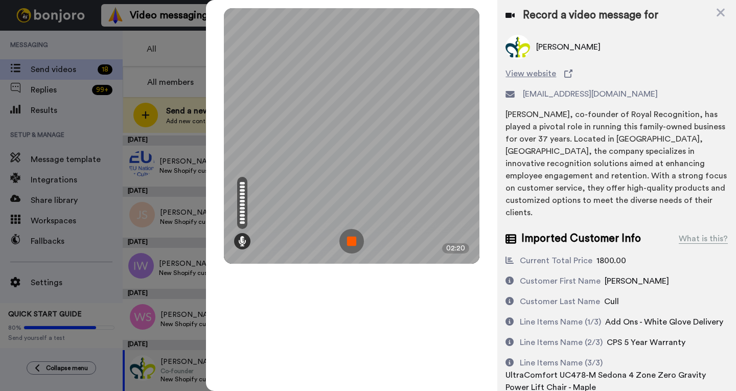
click at [350, 235] on img at bounding box center [351, 241] width 25 height 25
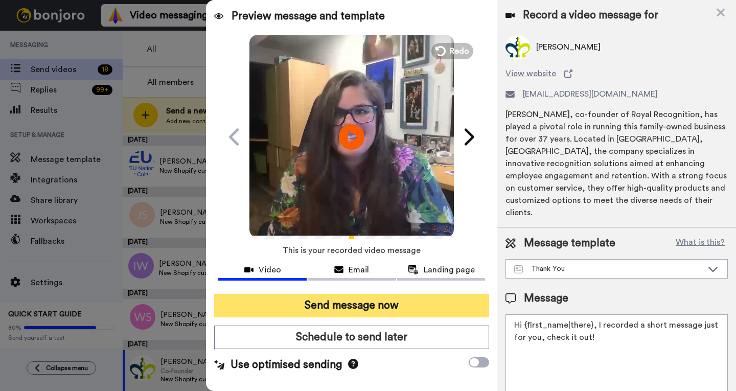
click at [322, 302] on button "Send message now" at bounding box center [351, 306] width 275 height 24
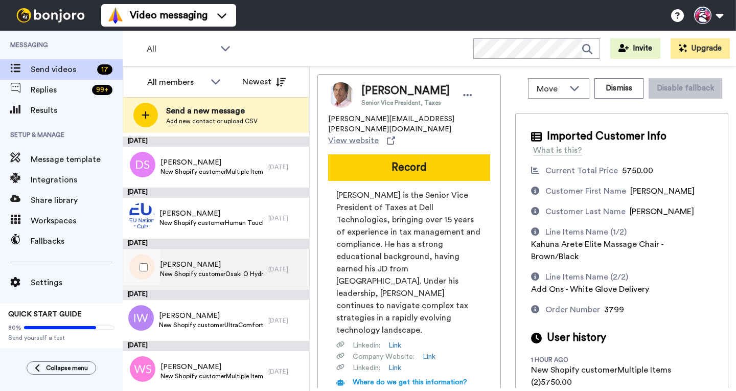
scroll to position [580, 0]
